Goal: Transaction & Acquisition: Subscribe to service/newsletter

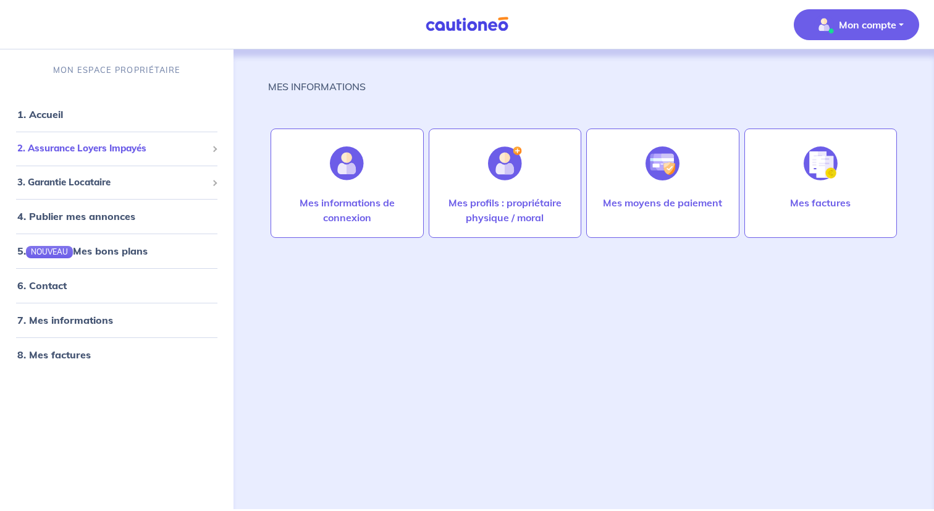
click at [184, 149] on span "2. Assurance Loyers Impayés" at bounding box center [112, 148] width 190 height 14
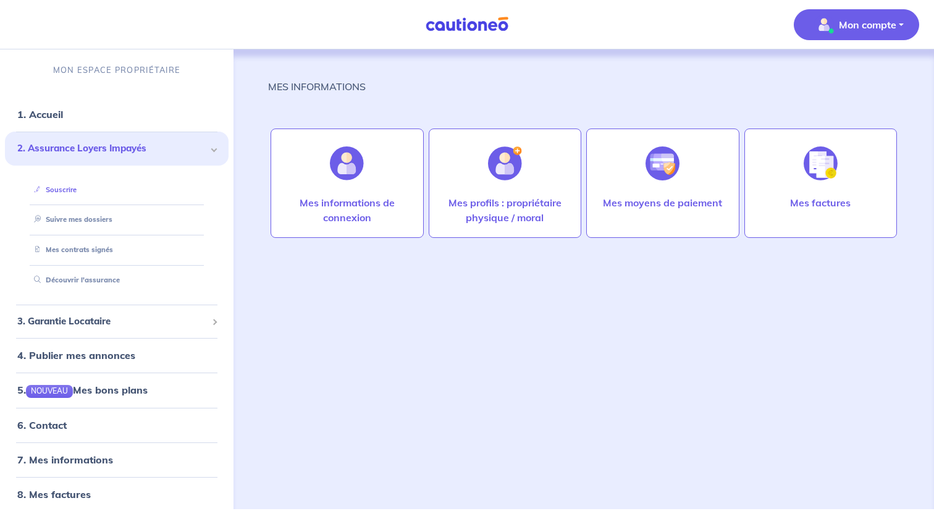
click at [77, 190] on link "Souscrire" at bounding box center [53, 189] width 48 height 9
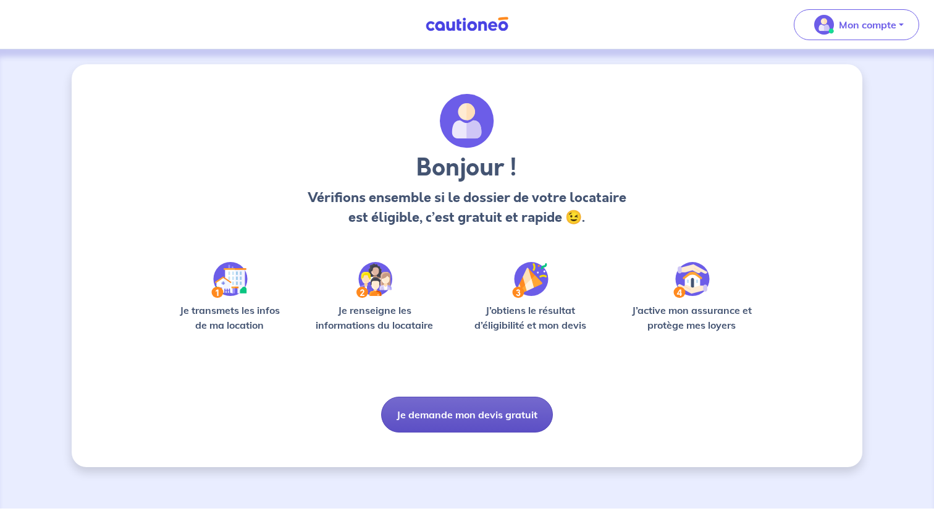
click at [479, 419] on button "Je demande mon devis gratuit" at bounding box center [467, 414] width 172 height 36
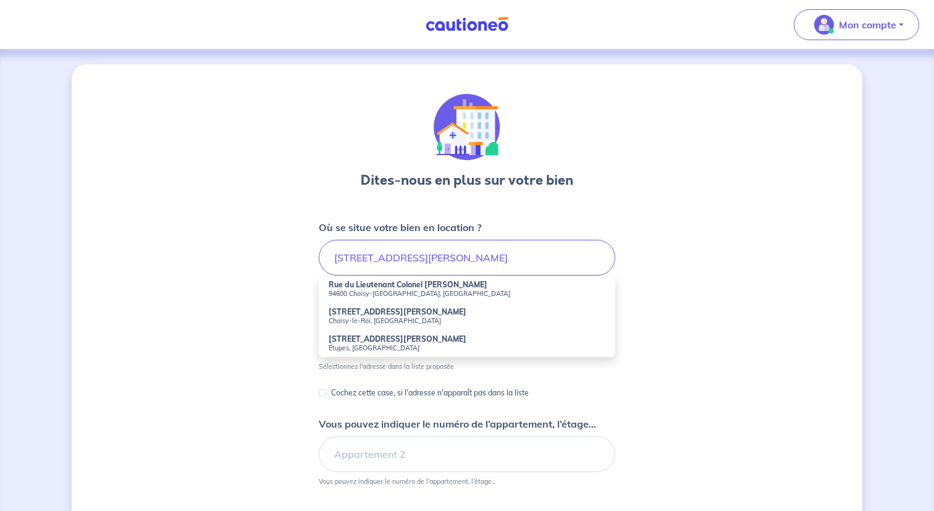
click at [422, 293] on small "94600 Choisy-[GEOGRAPHIC_DATA], [GEOGRAPHIC_DATA]" at bounding box center [467, 293] width 277 height 9
type input "Rue du Lieutenant Colonel [PERSON_NAME], 94600 Choisy-[GEOGRAPHIC_DATA], [GEOGR…"
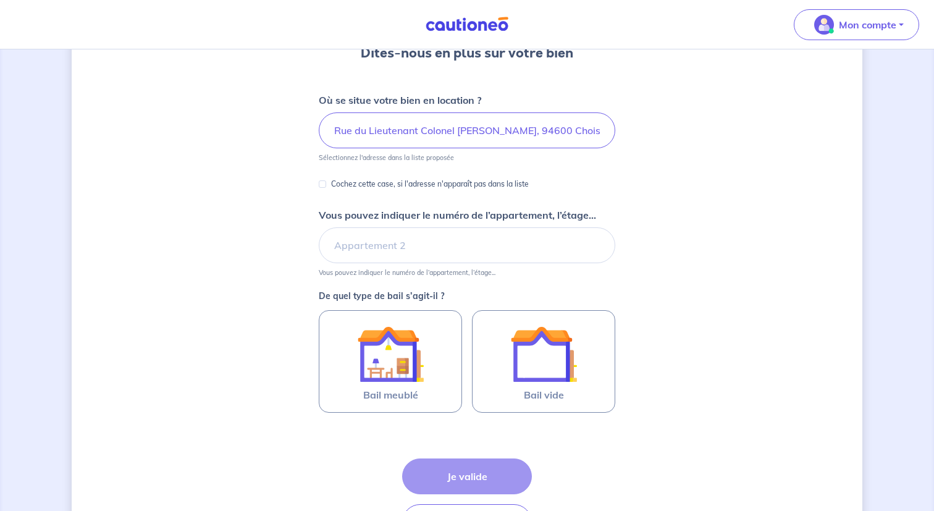
scroll to position [129, 0]
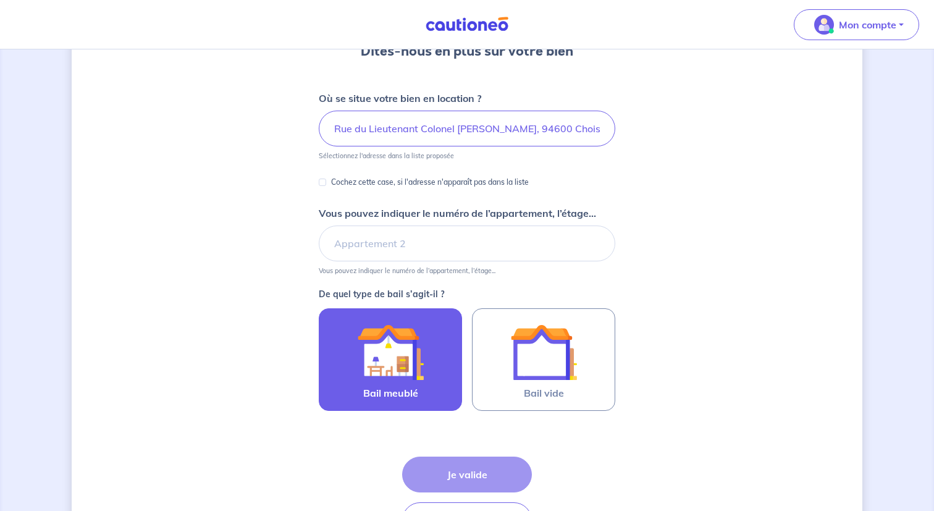
click at [440, 364] on div at bounding box center [390, 352] width 112 height 67
click at [0, 0] on input "Bail meublé" at bounding box center [0, 0] width 0 height 0
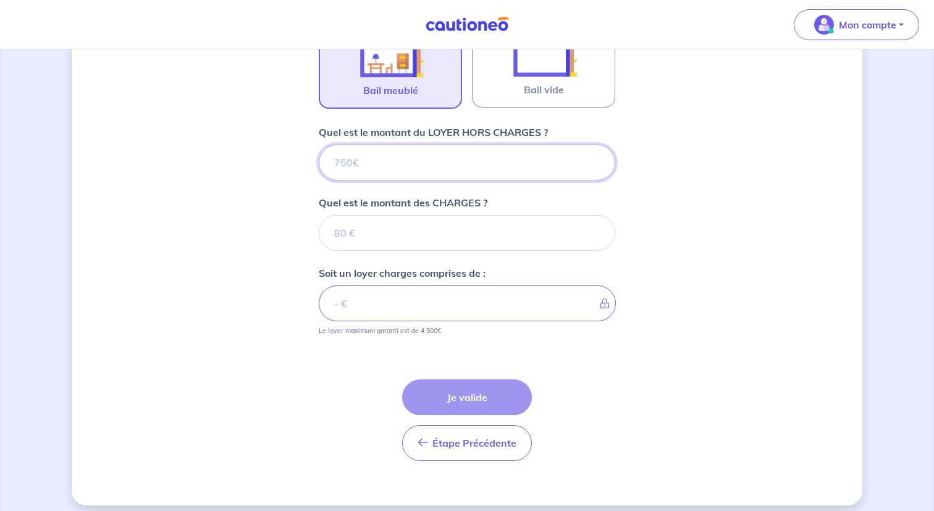
scroll to position [442, 0]
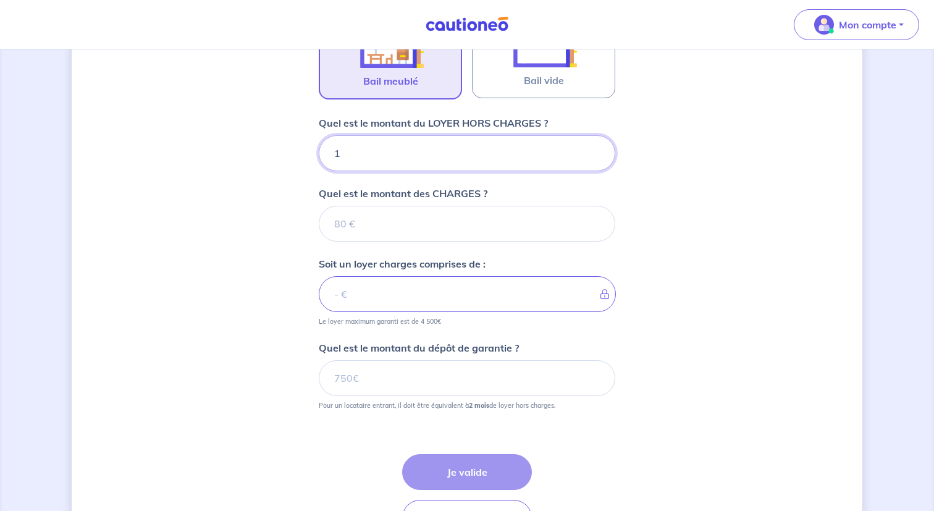
type input "11"
type input "110"
type input "1100"
type input "130"
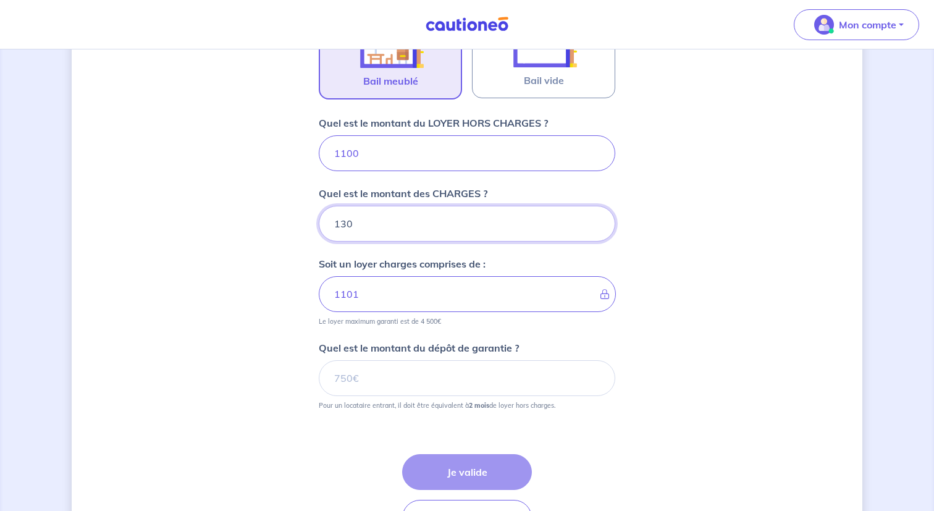
type input "1113"
type input "130"
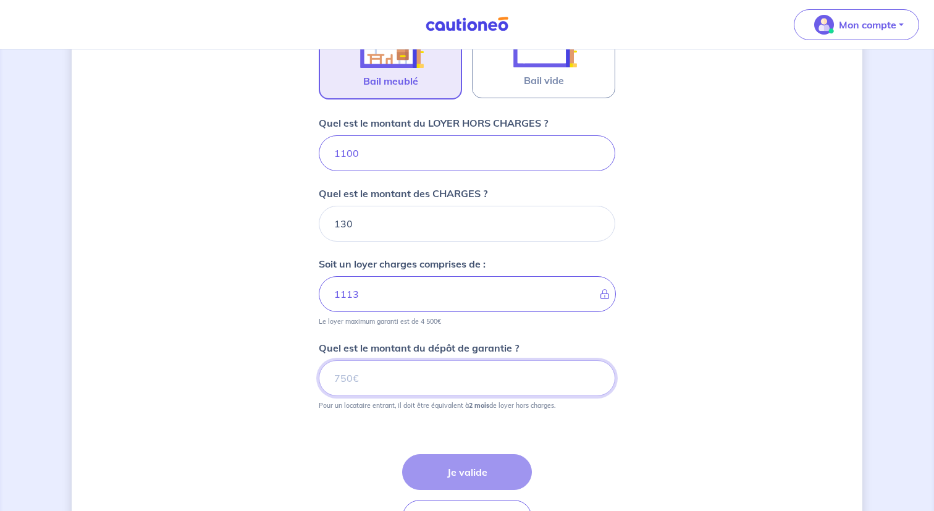
type input "1230"
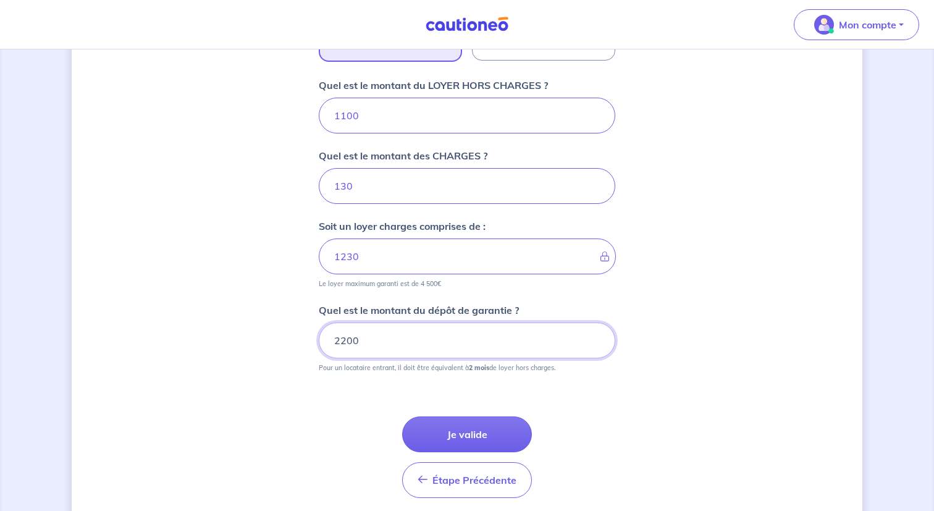
scroll to position [488, 0]
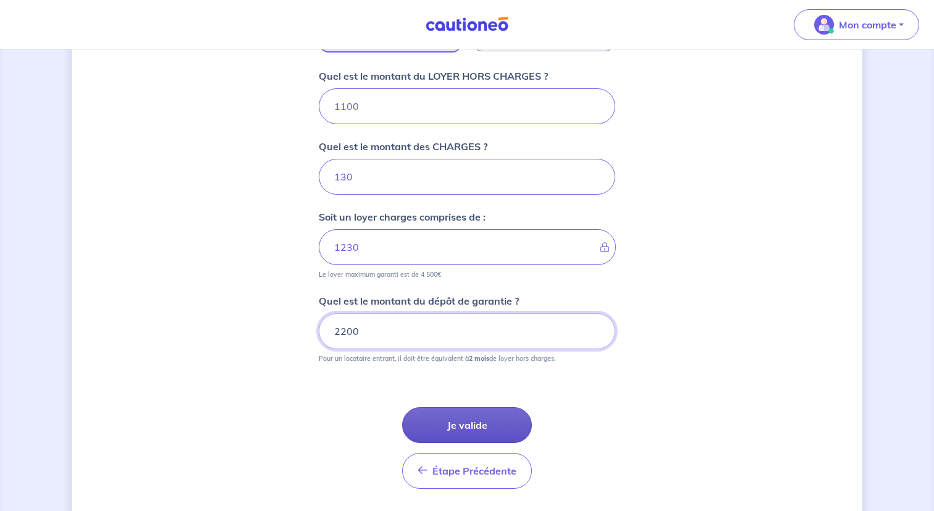
type input "2200"
click at [480, 431] on button "Je valide" at bounding box center [467, 425] width 130 height 36
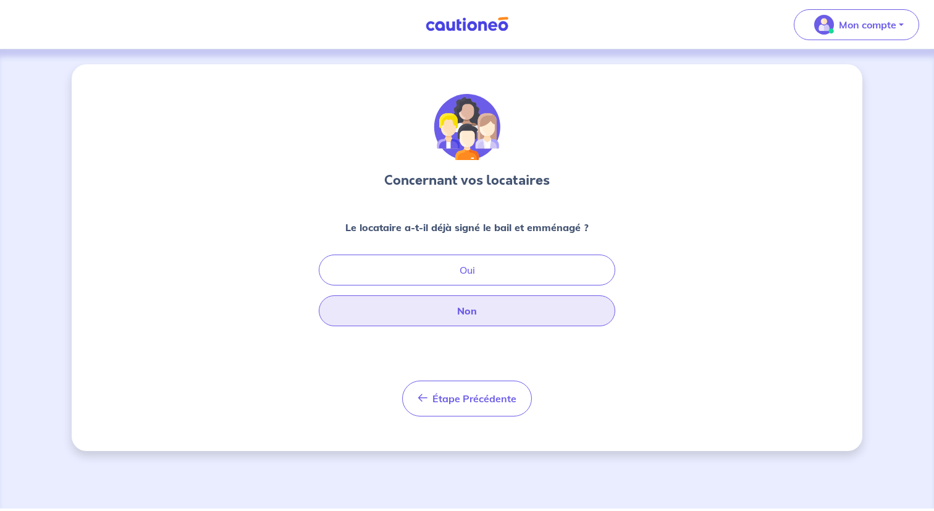
click at [493, 312] on button "Non" at bounding box center [467, 310] width 296 height 31
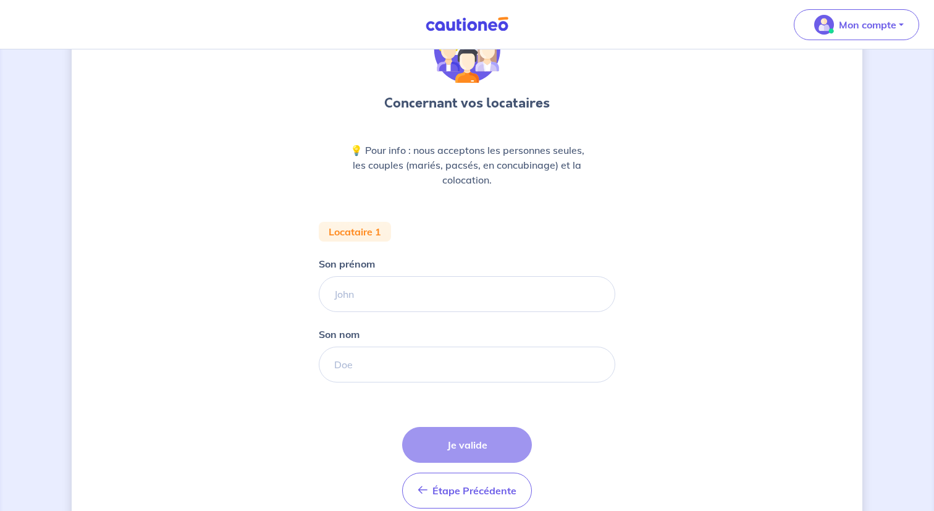
scroll to position [87, 0]
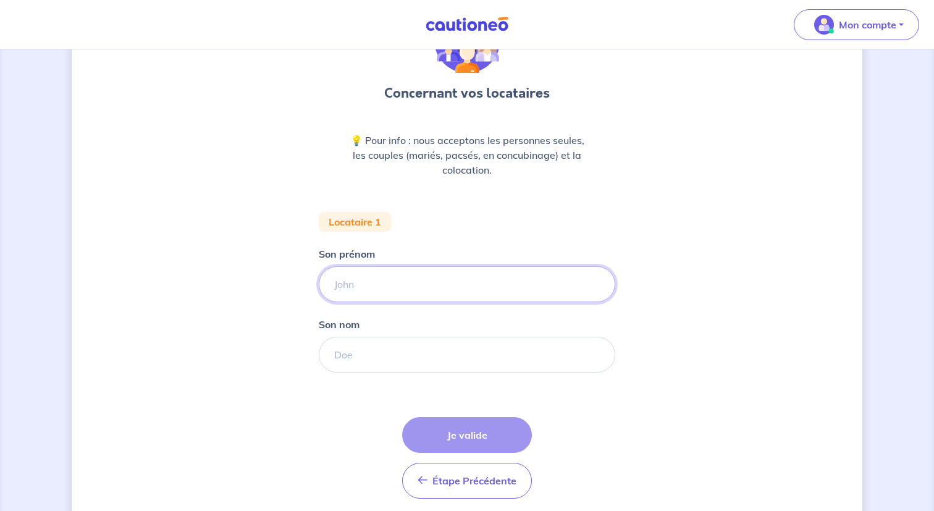
click at [486, 277] on input "Son prénom" at bounding box center [467, 284] width 296 height 36
type input "T"
paste input "[PERSON_NAME]"
click at [381, 287] on input "[PERSON_NAME]" at bounding box center [467, 284] width 296 height 36
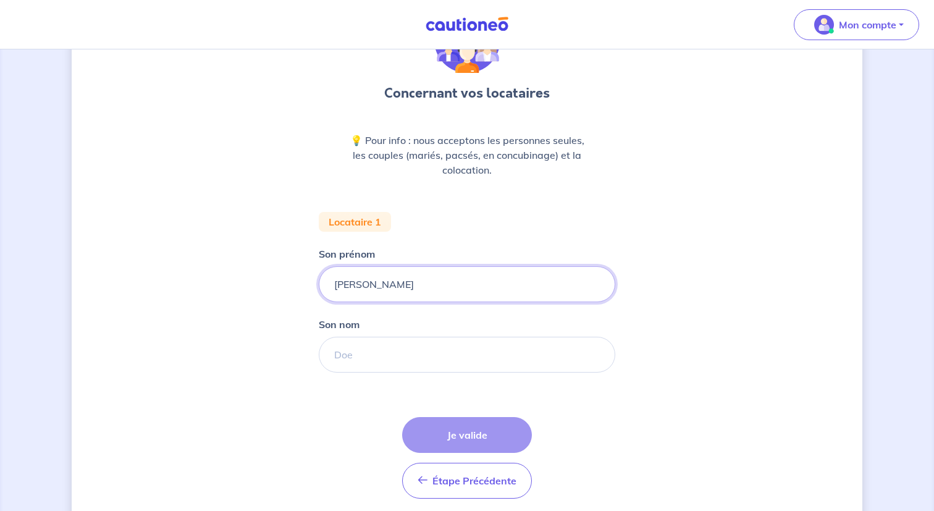
click at [381, 287] on input "[PERSON_NAME]" at bounding box center [467, 284] width 296 height 36
type input "[PERSON_NAME]"
click at [391, 358] on input "Son nom" at bounding box center [467, 355] width 296 height 36
paste input "[PERSON_NAME]"
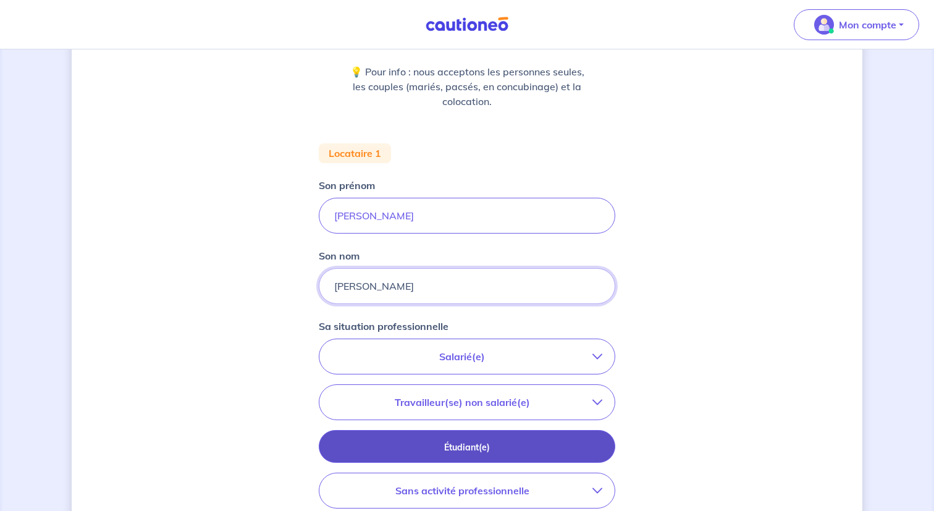
scroll to position [189, 0]
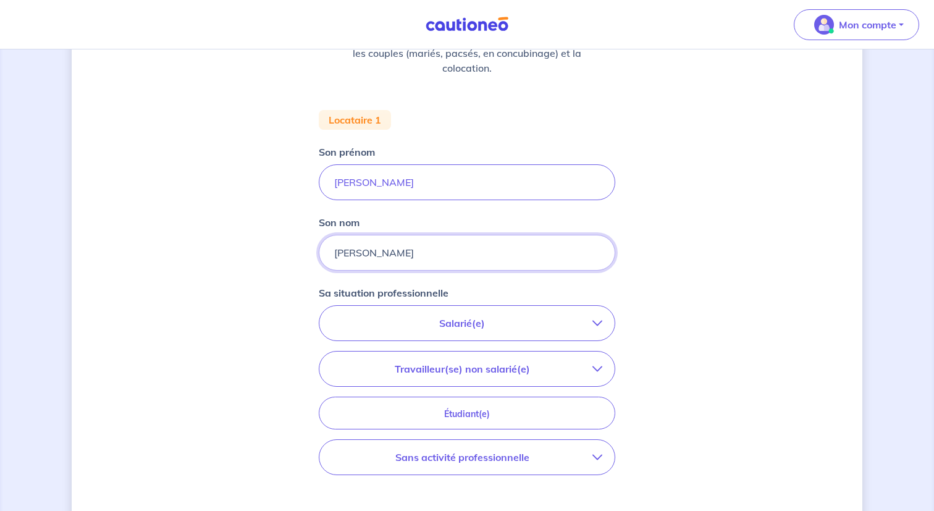
type input "[PERSON_NAME]"
click at [514, 304] on div "Sa situation professionnelle Salarié(e) CDI hors période d'essai CDI en période…" at bounding box center [467, 384] width 296 height 199
click at [513, 332] on button "Salarié(e)" at bounding box center [466, 323] width 295 height 35
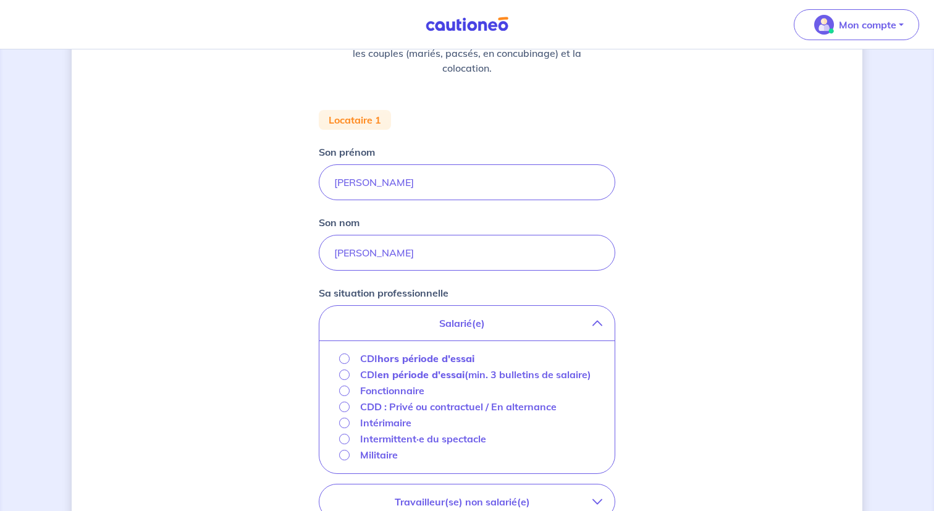
click at [456, 360] on strong "hors période d'essai" at bounding box center [425, 358] width 97 height 12
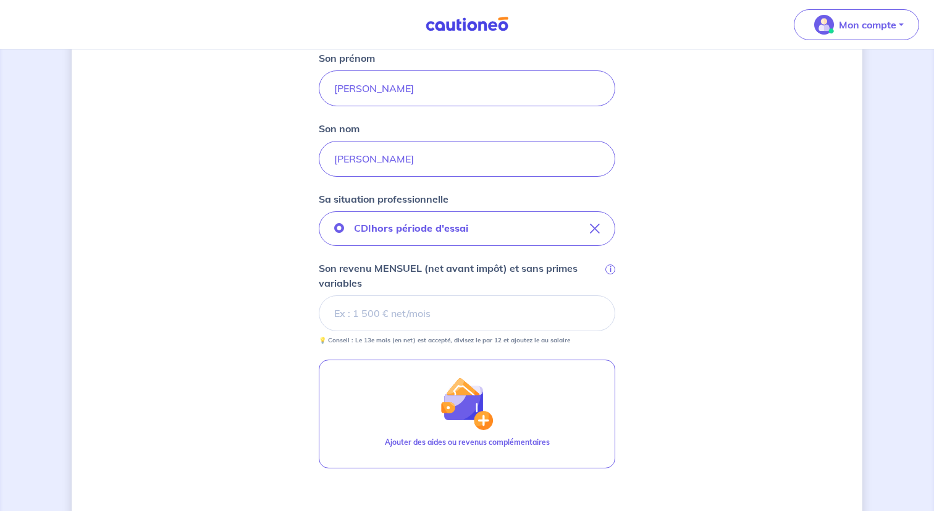
scroll to position [285, 0]
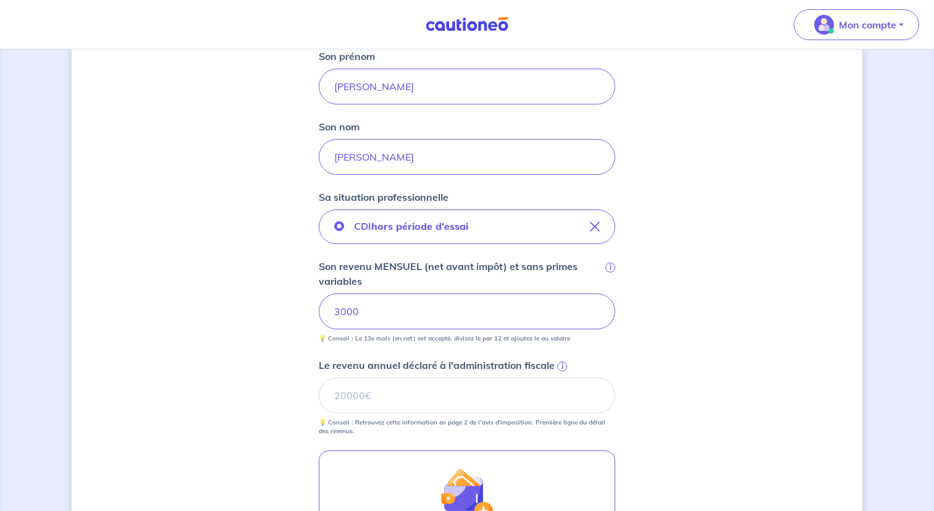
click at [662, 354] on div "Concernant vos locataires 💡 Pour info : nous acceptons les personnes seules, le…" at bounding box center [467, 262] width 790 height 965
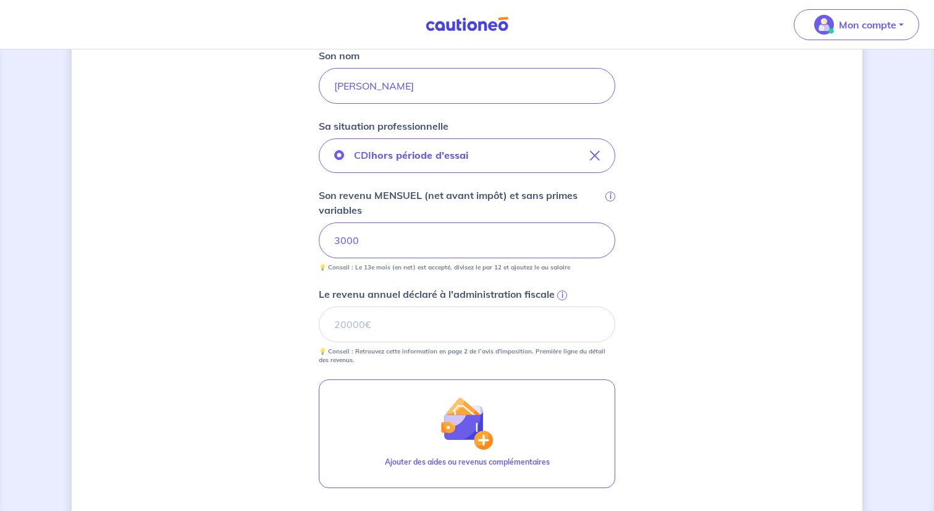
scroll to position [364, 0]
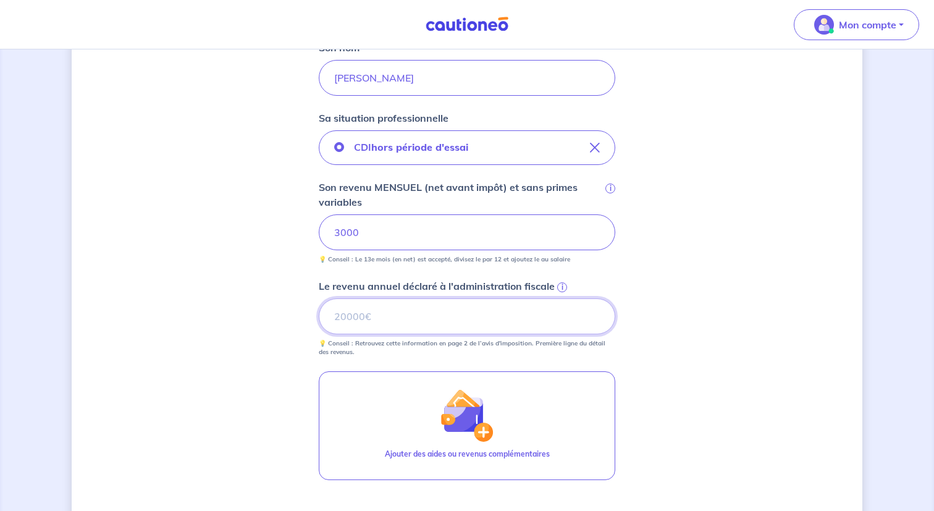
click at [536, 320] on input "Le revenu annuel déclaré à l'administration fiscale i" at bounding box center [467, 316] width 296 height 36
click at [559, 288] on span "i" at bounding box center [562, 287] width 10 height 10
click at [559, 298] on input "Le revenu annuel déclaré à l'administration fiscale i" at bounding box center [467, 316] width 296 height 36
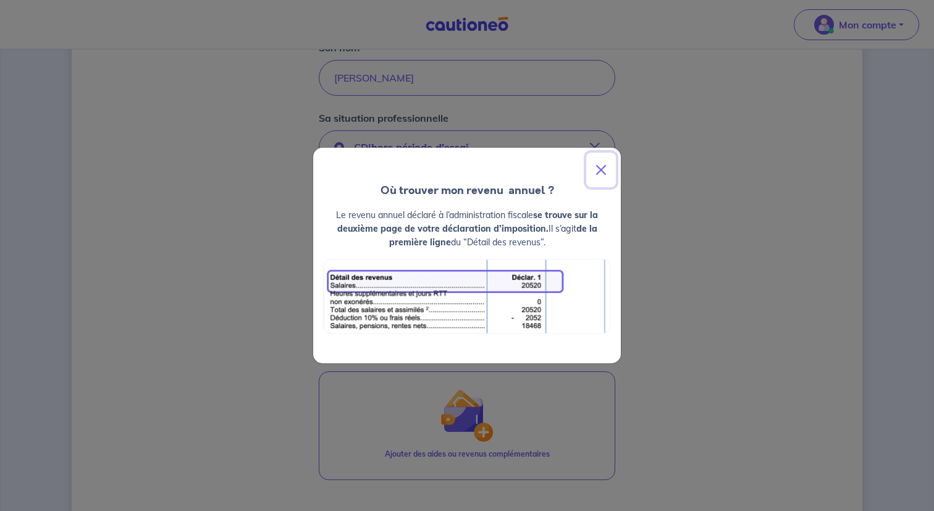
click at [606, 170] on button "Close" at bounding box center [601, 170] width 30 height 35
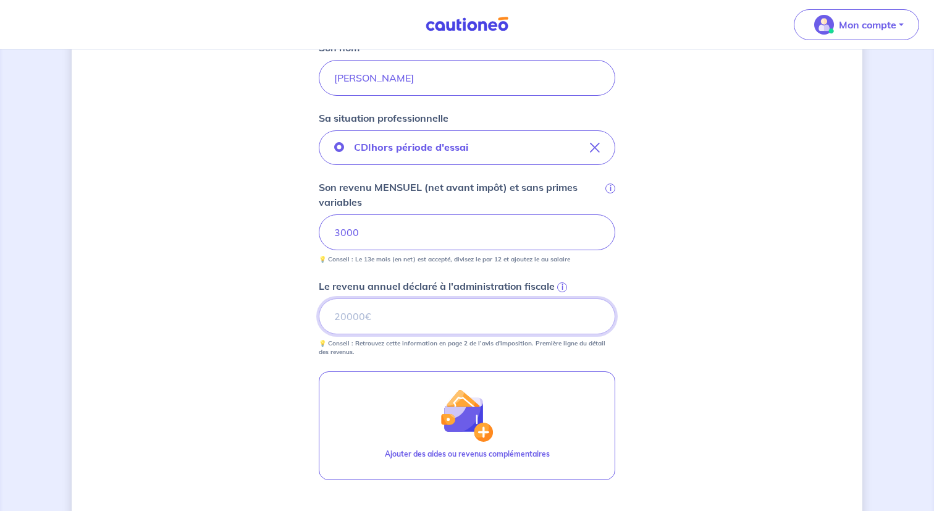
click at [530, 316] on input "Le revenu annuel déclaré à l'administration fiscale i" at bounding box center [467, 316] width 296 height 36
type input "40000"
click at [749, 368] on div "Concernant vos locataires 💡 Pour info : nous acceptons les personnes seules, le…" at bounding box center [467, 183] width 790 height 965
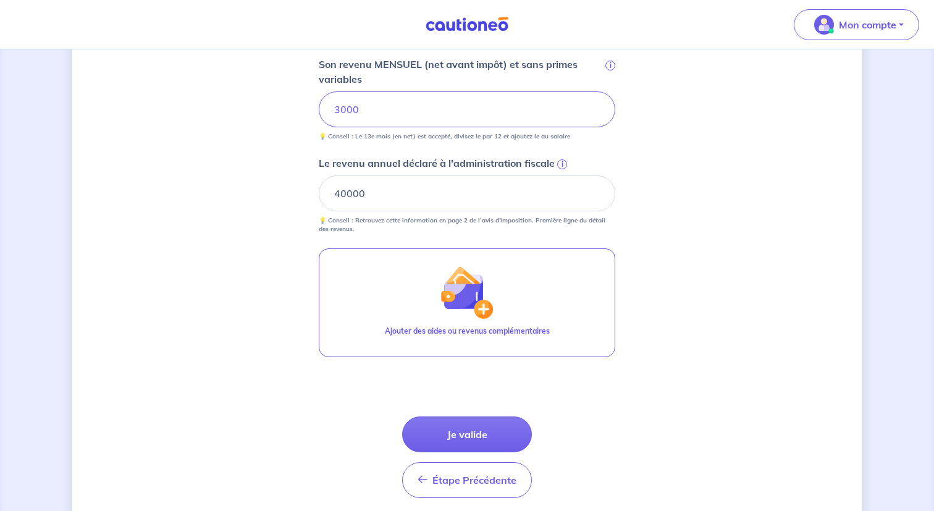
scroll to position [533, 0]
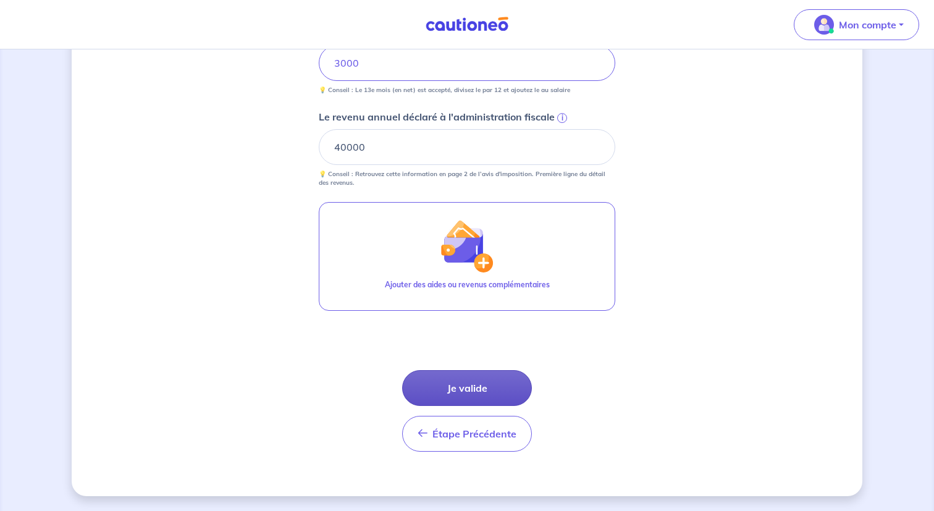
click at [506, 397] on button "Je valide" at bounding box center [467, 388] width 130 height 36
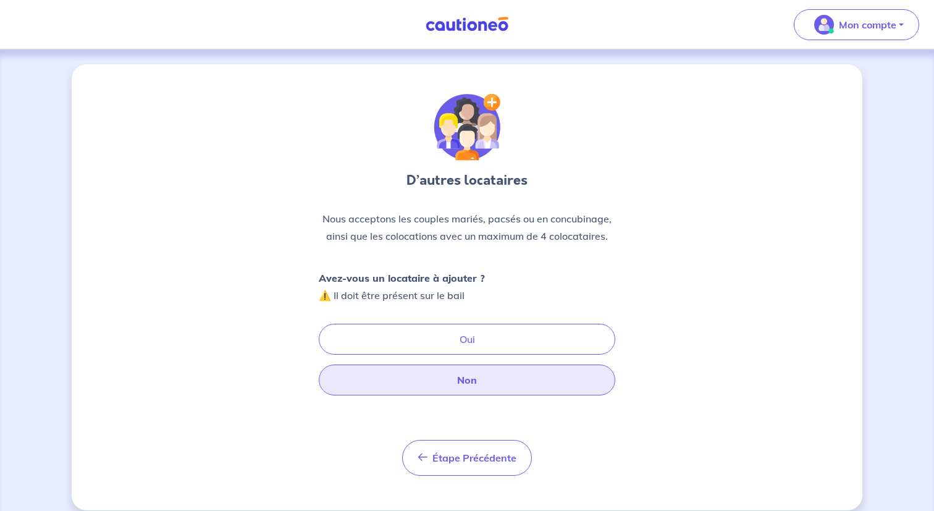
click at [511, 373] on button "Non" at bounding box center [467, 379] width 296 height 31
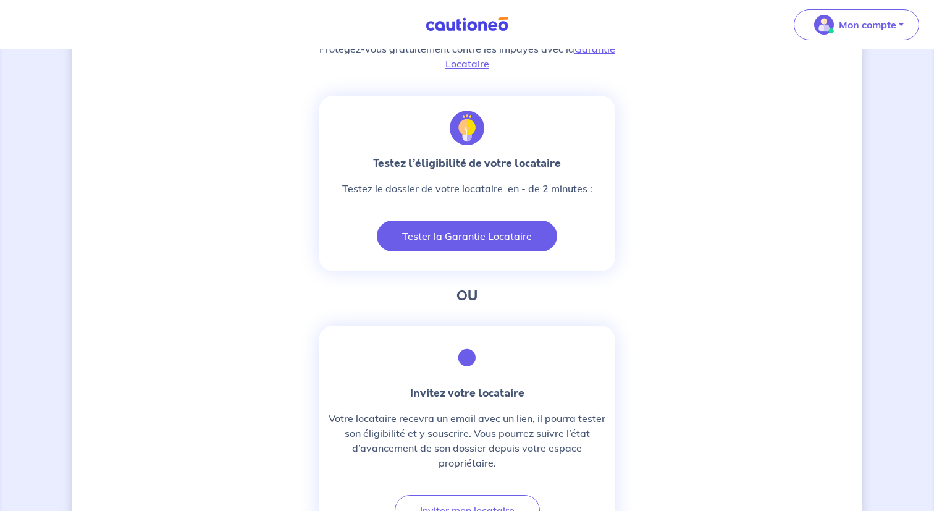
scroll to position [398, 0]
click at [498, 231] on button "Tester la Garantie Locataire" at bounding box center [467, 237] width 180 height 31
